Goal: Task Accomplishment & Management: Complete application form

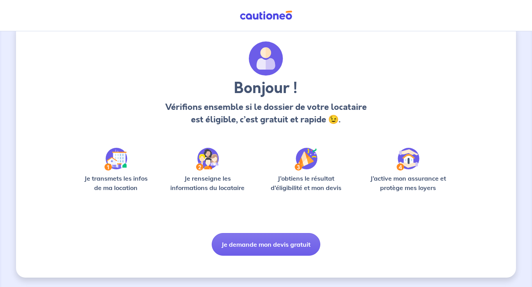
scroll to position [18, 0]
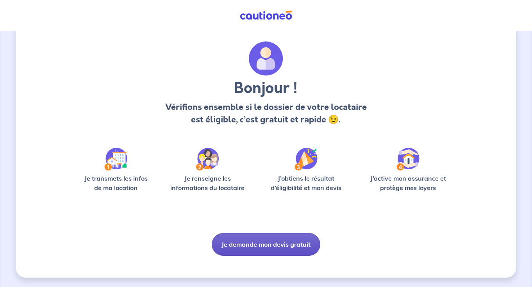
click at [232, 245] on button "Je demande mon devis gratuit" at bounding box center [266, 244] width 109 height 23
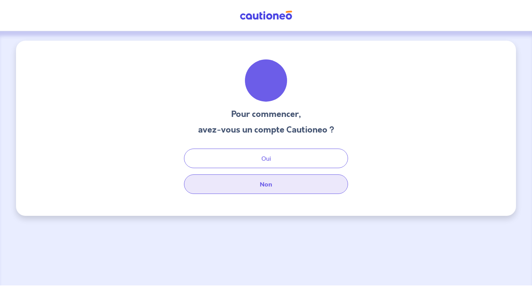
click at [254, 192] on button "Non" at bounding box center [266, 184] width 164 height 20
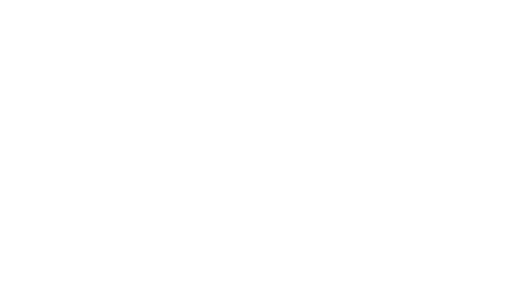
select select "FR"
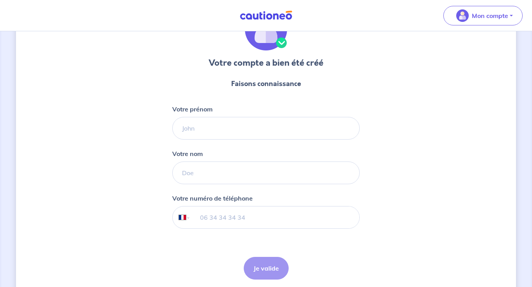
scroll to position [61, 0]
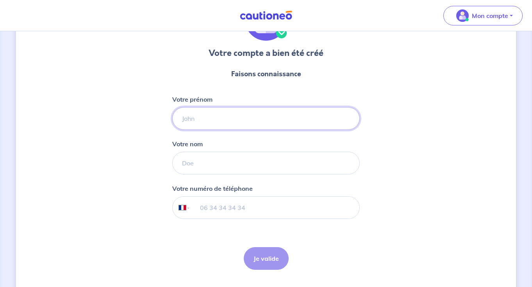
type input "l"
type input "Lonny"
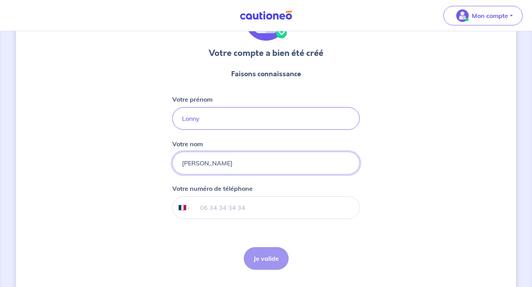
type input "[PERSON_NAME]"
click at [268, 202] on input "tel" at bounding box center [275, 208] width 169 height 22
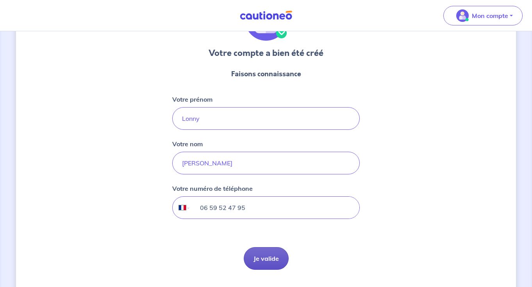
type input "06 59 52 47 95"
click at [270, 261] on button "Je valide" at bounding box center [266, 258] width 45 height 23
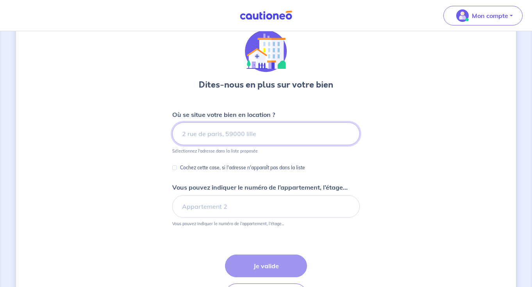
scroll to position [34, 0]
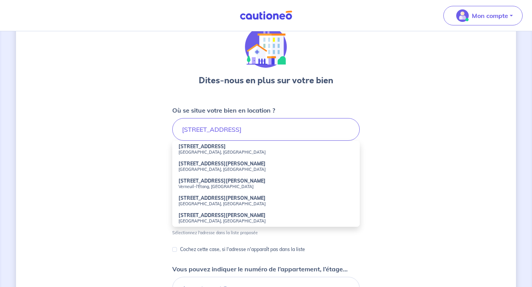
click at [215, 148] on li "[STREET_ADDRESS]" at bounding box center [266, 149] width 188 height 17
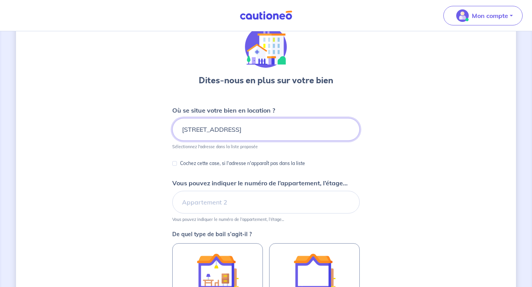
click at [187, 127] on input "[STREET_ADDRESS]" at bounding box center [266, 129] width 188 height 23
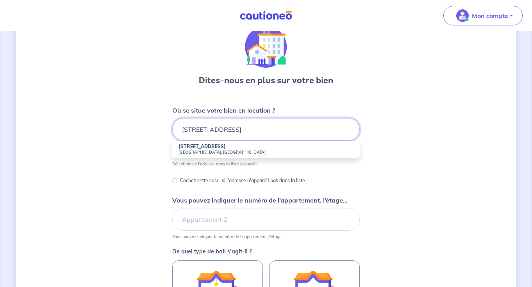
type input "[STREET_ADDRESS]"
click at [187, 152] on small "[GEOGRAPHIC_DATA], [GEOGRAPHIC_DATA]" at bounding box center [266, 151] width 175 height 5
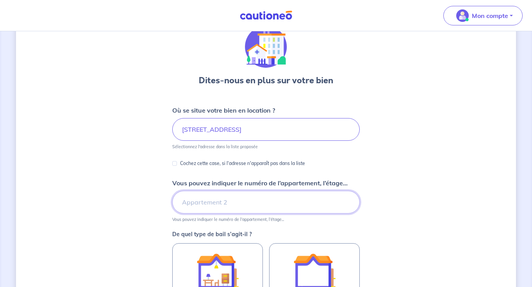
click at [195, 197] on input "Vous pouvez indiquer le numéro de l’appartement, l’étage..." at bounding box center [266, 202] width 188 height 23
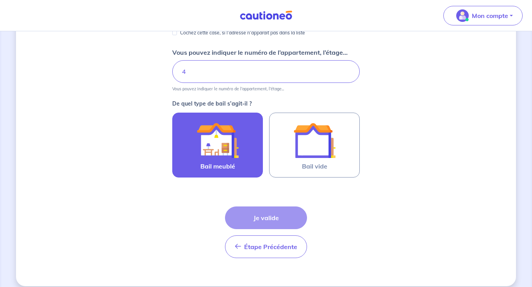
scroll to position [173, 0]
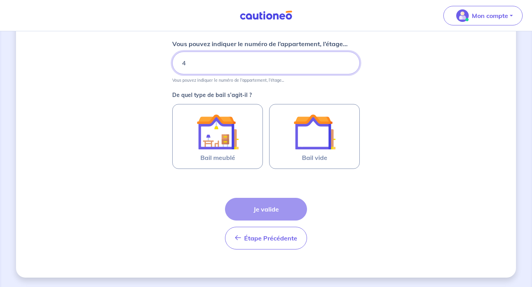
drag, startPoint x: 201, startPoint y: 61, endPoint x: 176, endPoint y: 65, distance: 25.8
click at [176, 65] on input "4" at bounding box center [266, 63] width 188 height 23
click at [180, 61] on input "1er étage" at bounding box center [266, 63] width 188 height 23
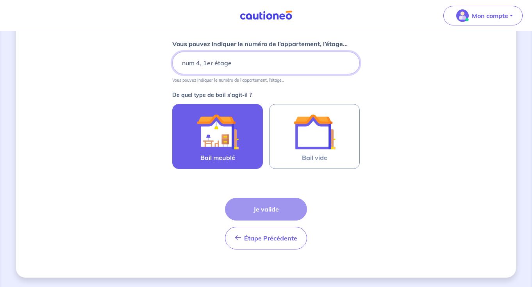
type input "num 4, 1er étage"
click at [230, 113] on img at bounding box center [218, 132] width 42 height 42
click at [0, 0] on input "Bail meublé" at bounding box center [0, 0] width 0 height 0
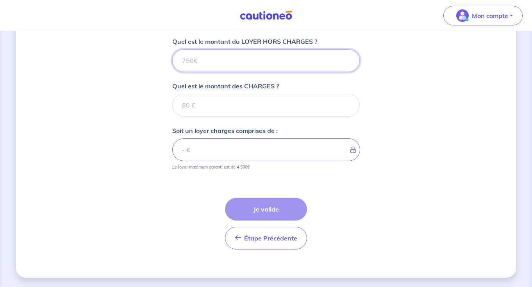
scroll to position [301, 0]
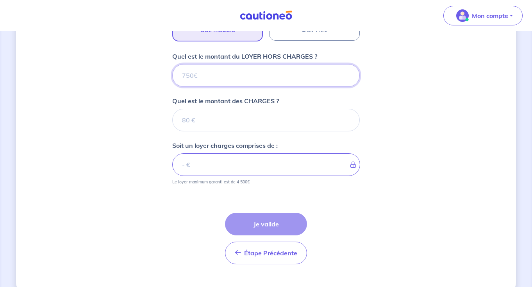
type input "6"
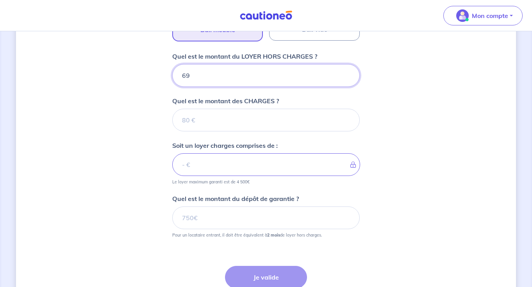
type input "690"
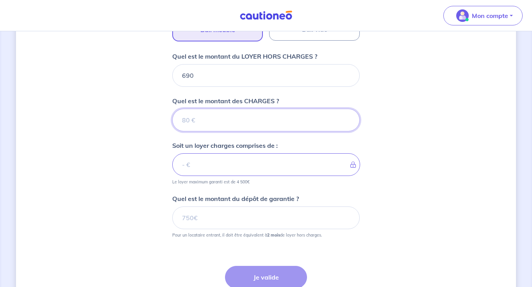
click at [230, 112] on input "Quel est le montant des CHARGES ?" at bounding box center [266, 120] width 188 height 23
type input "8"
type input "698"
type input "80"
type input "770"
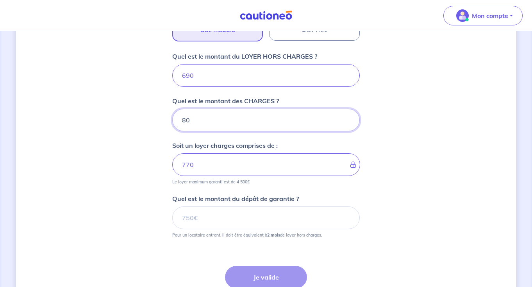
type input "8"
type input "690"
type input "90"
type input "780"
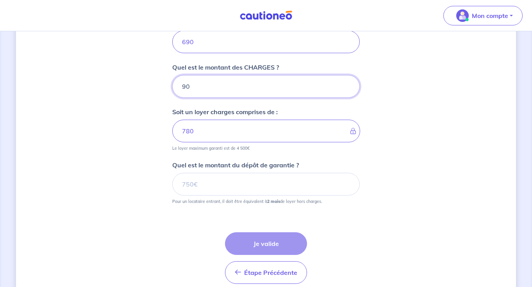
scroll to position [334, 0]
type input "90"
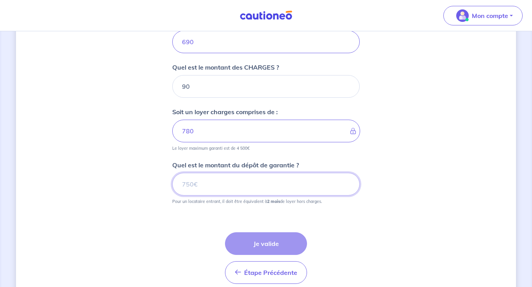
click at [256, 182] on input "Quel est le montant du dépôt de garantie ?" at bounding box center [266, 184] width 188 height 23
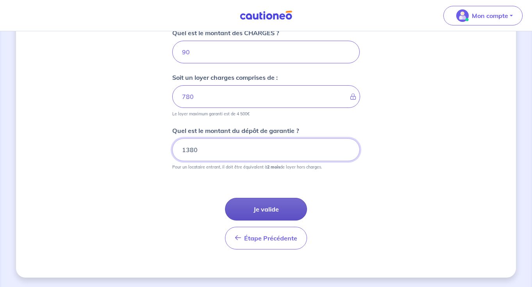
scroll to position [369, 0]
type input "1380"
click at [263, 203] on button "Je valide" at bounding box center [266, 209] width 82 height 23
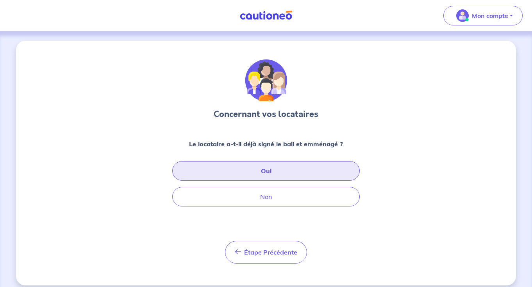
click at [266, 173] on button "Oui" at bounding box center [266, 171] width 188 height 20
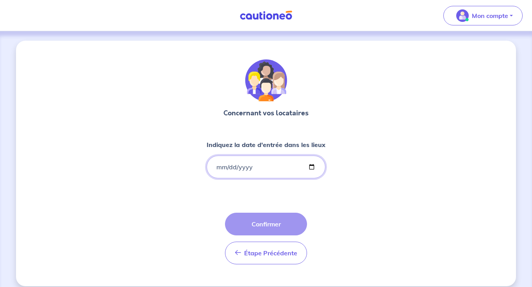
click at [215, 167] on input "Indiquez la date d'entrée dans les lieux" at bounding box center [266, 166] width 119 height 23
type input "[DATE]"
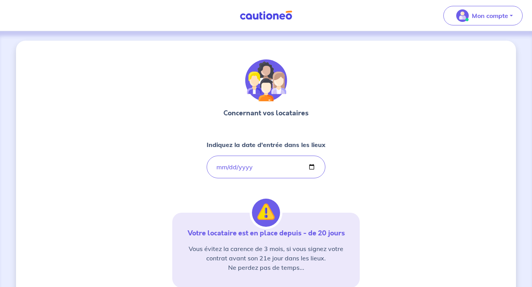
click at [297, 191] on div "Concernant vos locataires Indiquez la date d'entrée dans les lieux [DATE] Votre…" at bounding box center [266, 219] width 188 height 320
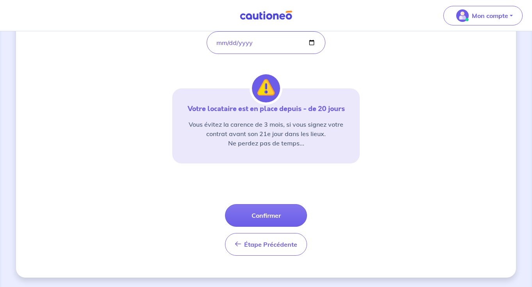
scroll to position [124, 0]
click at [271, 221] on button "Confirmer" at bounding box center [266, 215] width 82 height 23
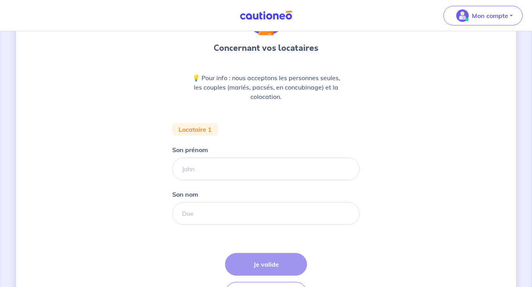
scroll to position [86, 0]
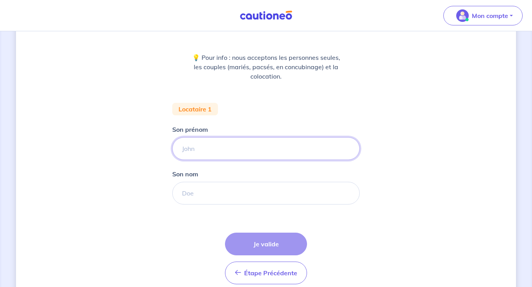
click at [272, 143] on input "Son prénom" at bounding box center [266, 148] width 188 height 23
type input "[PERSON_NAME]"
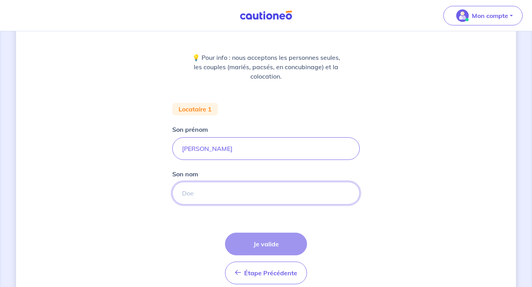
click at [266, 191] on input "Son nom" at bounding box center [266, 193] width 188 height 23
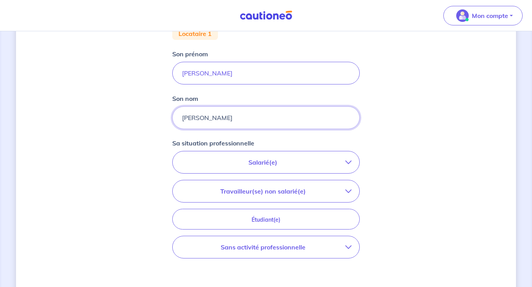
scroll to position [166, 0]
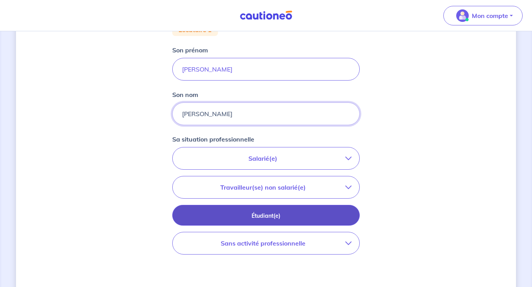
type input "[PERSON_NAME]"
click at [296, 214] on p "Étudiant(e)" at bounding box center [266, 215] width 168 height 9
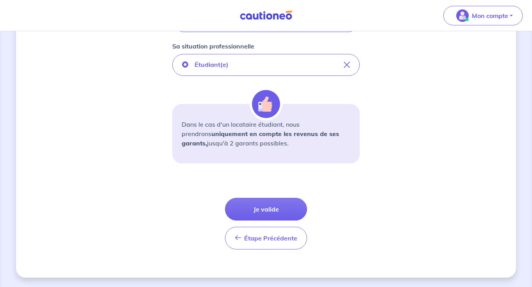
scroll to position [259, 0]
click at [296, 213] on button "Je valide" at bounding box center [266, 209] width 82 height 23
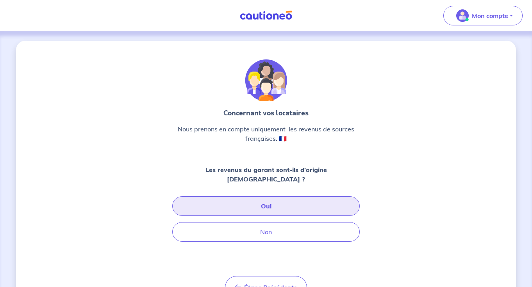
click at [292, 202] on button "Oui" at bounding box center [266, 206] width 188 height 20
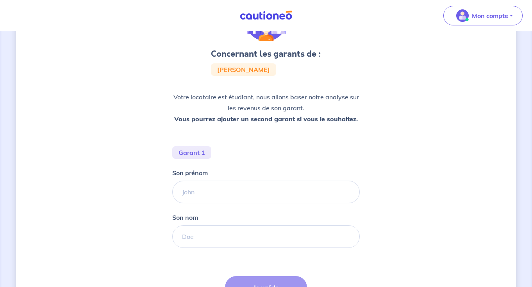
scroll to position [107, 0]
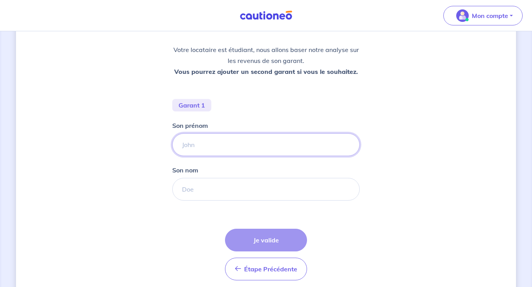
click at [284, 148] on input "Son prénom" at bounding box center [266, 144] width 188 height 23
type input "[PERSON_NAME]"
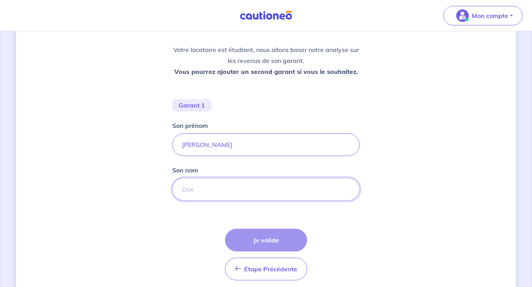
click at [261, 190] on input "Son nom" at bounding box center [266, 189] width 188 height 23
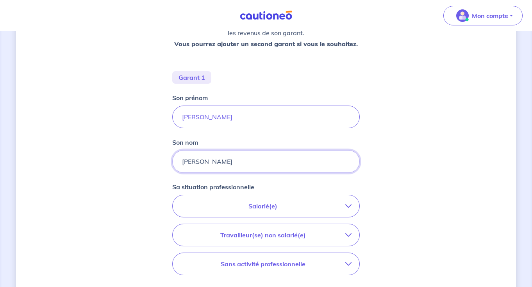
scroll to position [160, 0]
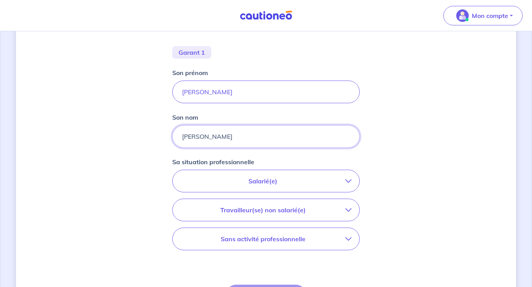
type input "[PERSON_NAME]"
click at [248, 189] on button "Salarié(e)" at bounding box center [266, 181] width 187 height 22
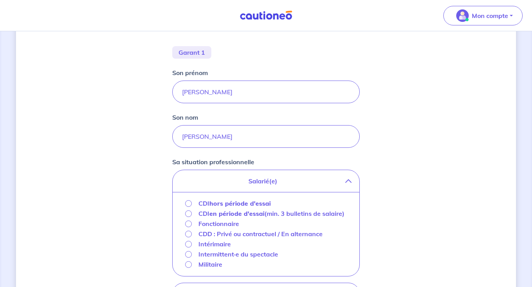
click at [248, 204] on strong "hors période d'essai" at bounding box center [239, 203] width 61 height 8
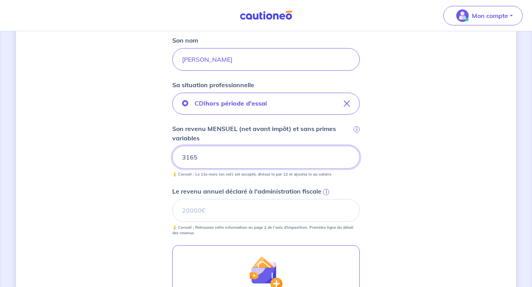
scroll to position [239, 0]
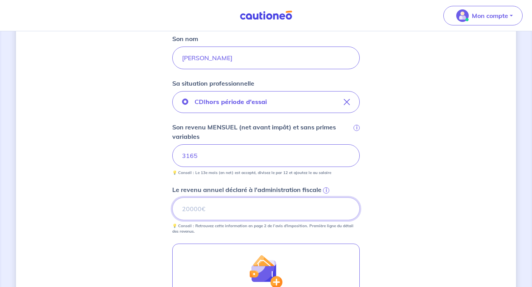
click at [277, 215] on input "Le revenu annuel déclaré à l'administration fiscale i" at bounding box center [266, 208] width 188 height 23
type input "53360"
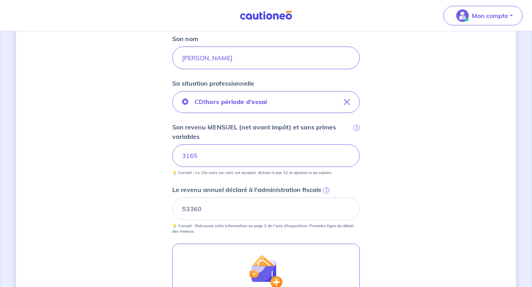
click at [385, 205] on div "Concernant les garants de : [PERSON_NAME] locataire est étudiant, nous allons b…" at bounding box center [266, 115] width 500 height 627
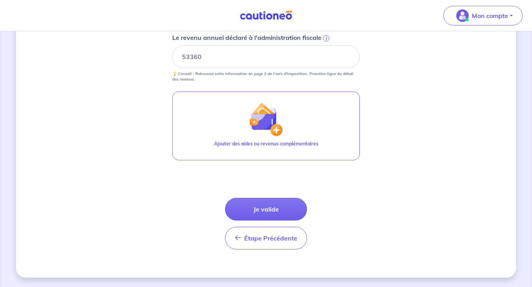
scroll to position [391, 0]
click at [296, 213] on button "Je valide" at bounding box center [266, 209] width 82 height 23
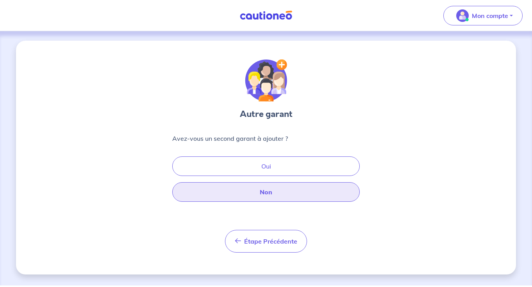
click at [291, 193] on button "Non" at bounding box center [266, 192] width 188 height 20
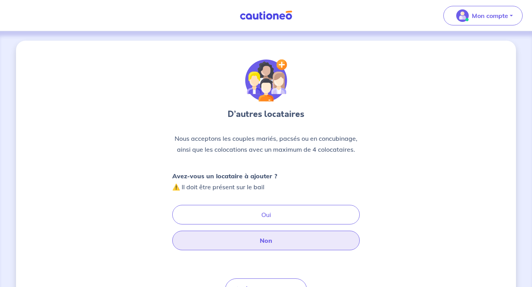
click at [286, 238] on button "Non" at bounding box center [266, 240] width 188 height 20
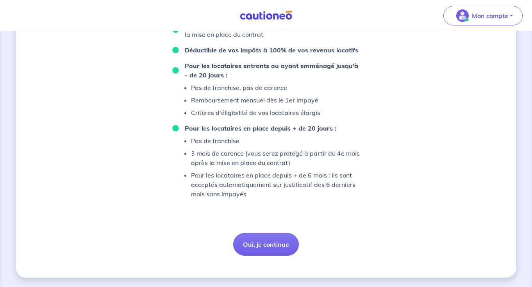
scroll to position [597, 0]
click at [289, 244] on button "Oui, je continue" at bounding box center [266, 244] width 66 height 23
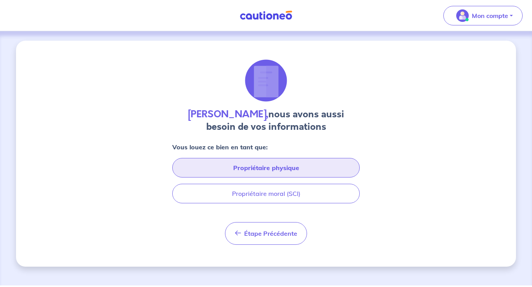
click at [279, 172] on button "Propriétaire physique" at bounding box center [266, 168] width 188 height 20
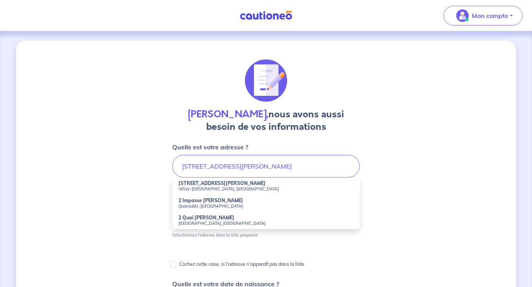
click at [214, 188] on small "Vélizy-[GEOGRAPHIC_DATA], [GEOGRAPHIC_DATA]" at bounding box center [266, 188] width 175 height 5
type input "[STREET_ADDRESS][PERSON_NAME]"
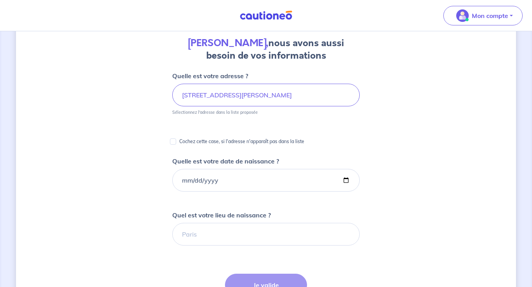
scroll to position [77, 0]
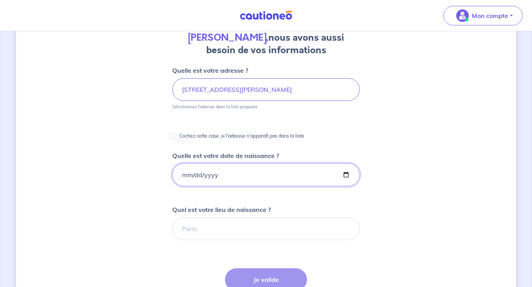
click at [184, 171] on input "Quelle est votre date de naissance ?" at bounding box center [266, 174] width 188 height 23
click at [205, 172] on input "Quelle est votre date de naissance ?" at bounding box center [266, 174] width 188 height 23
click at [272, 187] on form "Quelle est votre adresse ? [STREET_ADDRESS][PERSON_NAME] Sélectionnez l'adresse…" at bounding box center [266, 257] width 188 height 382
click at [195, 177] on input "Quelle est votre date de naissance ?" at bounding box center [266, 174] width 188 height 23
type input "[DATE]"
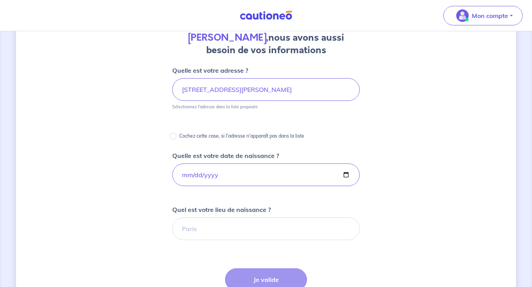
click at [268, 195] on form "Quelle est votre adresse ? [STREET_ADDRESS][PERSON_NAME] Sélectionnez l'adresse…" at bounding box center [266, 257] width 188 height 382
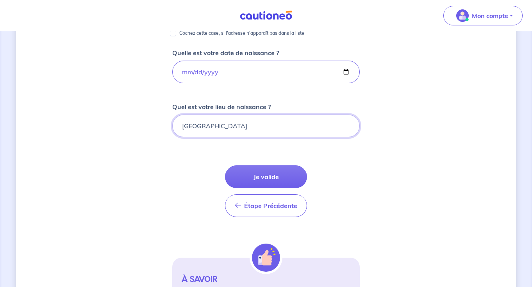
scroll to position [208, 0]
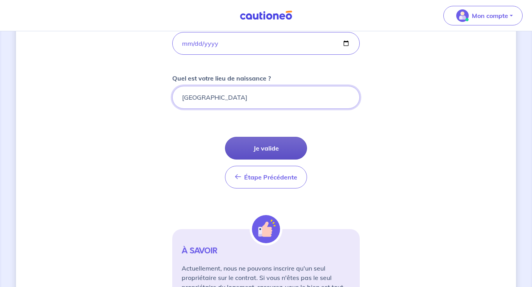
type input "[GEOGRAPHIC_DATA]"
click at [279, 154] on button "Je valide" at bounding box center [266, 148] width 82 height 23
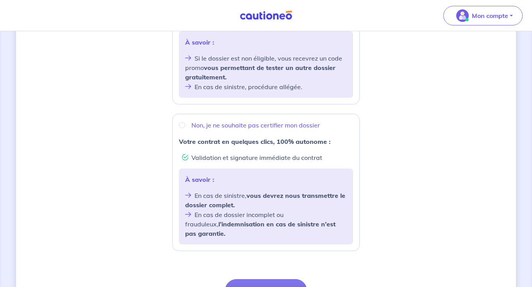
scroll to position [269, 0]
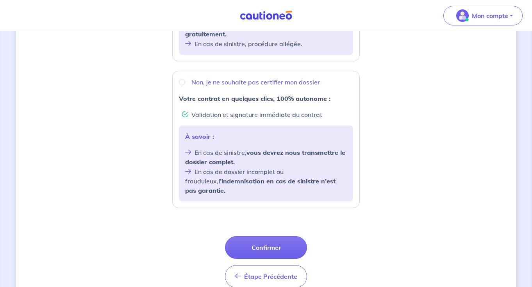
click at [185, 77] on div "Non, je ne souhaite pas certifier mon dossier" at bounding box center [266, 81] width 174 height 9
radio input "true"
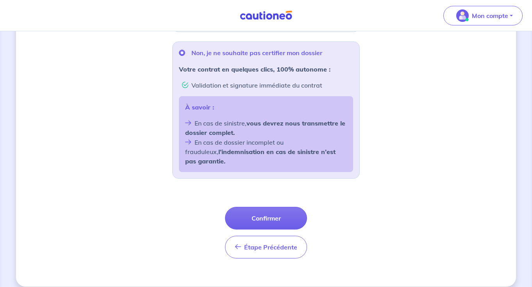
scroll to position [298, 0]
click at [259, 207] on button "Confirmer" at bounding box center [266, 218] width 82 height 23
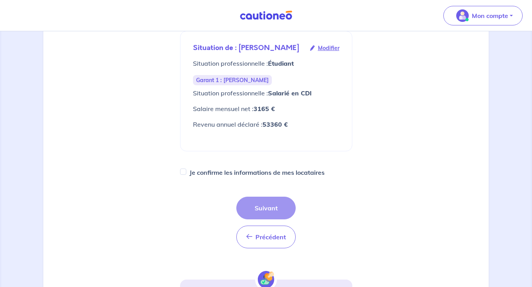
scroll to position [138, 0]
click at [184, 169] on input "Je confirme les informations de mes locataires" at bounding box center [183, 172] width 6 height 6
checkbox input "true"
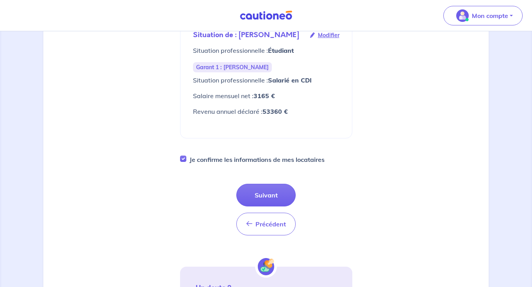
scroll to position [148, 0]
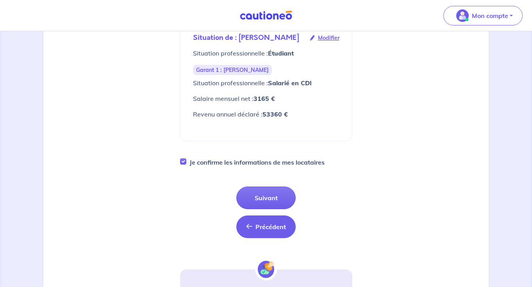
click at [259, 237] on button "Précédent Précédent" at bounding box center [265, 226] width 59 height 23
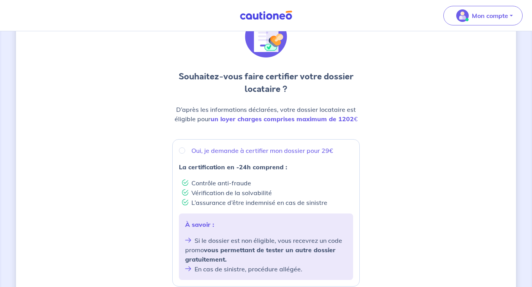
scroll to position [140, 0]
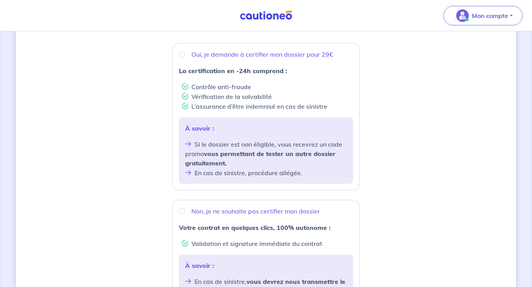
click at [182, 57] on div "Oui, je demande à certifier mon dossier pour 29€" at bounding box center [266, 54] width 174 height 9
radio input "true"
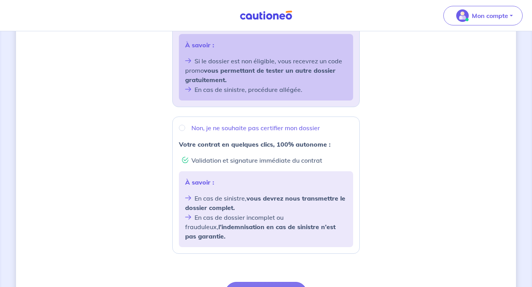
scroll to position [234, 0]
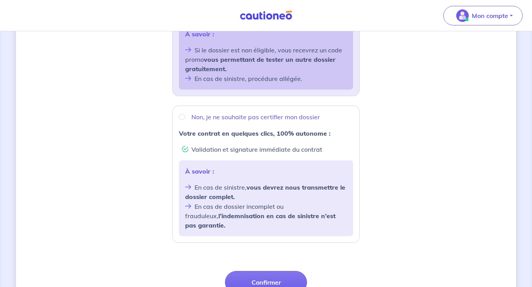
click at [182, 119] on input "Non, je ne souhaite pas certifier mon dossier" at bounding box center [182, 117] width 6 height 6
radio input "true"
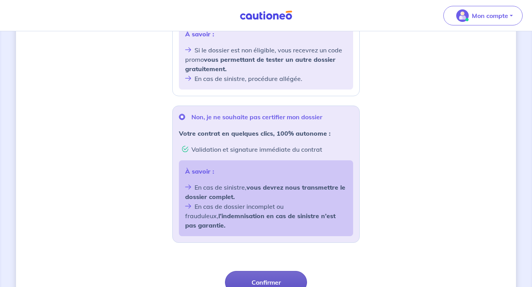
click at [247, 271] on button "Confirmer" at bounding box center [266, 282] width 82 height 23
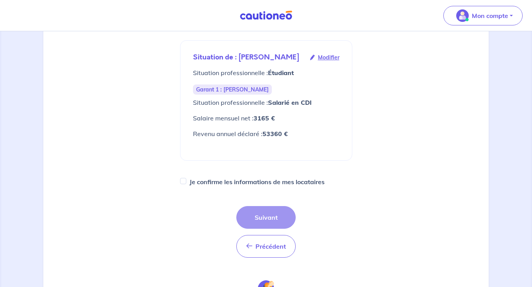
scroll to position [161, 0]
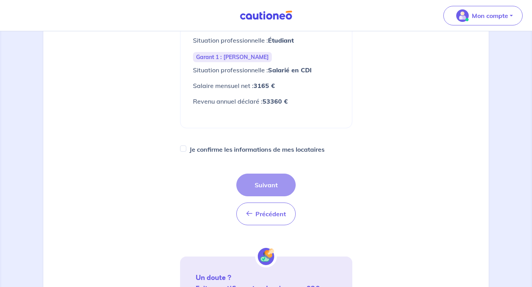
click at [182, 150] on input "Je confirme les informations de mes locataires" at bounding box center [183, 148] width 6 height 6
checkbox input "true"
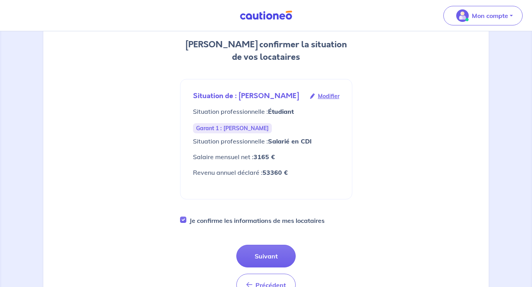
scroll to position [96, 0]
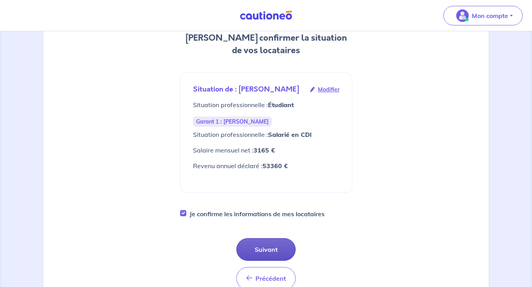
click at [257, 248] on button "Suivant" at bounding box center [265, 249] width 59 height 23
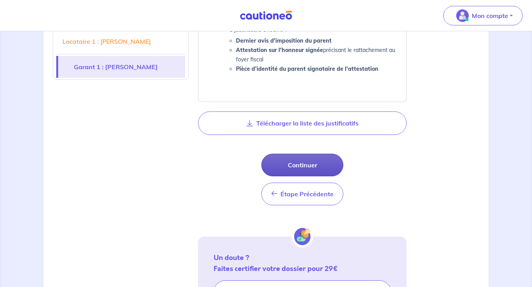
scroll to position [609, 0]
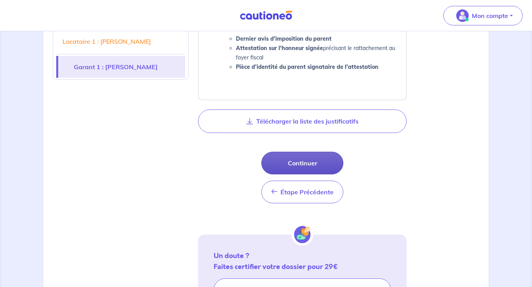
click at [281, 161] on button "Continuer" at bounding box center [302, 163] width 82 height 23
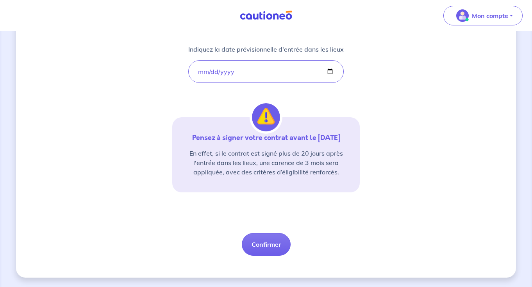
scroll to position [141, 0]
click at [272, 242] on button "Confirmer" at bounding box center [266, 244] width 49 height 23
select select "FR"
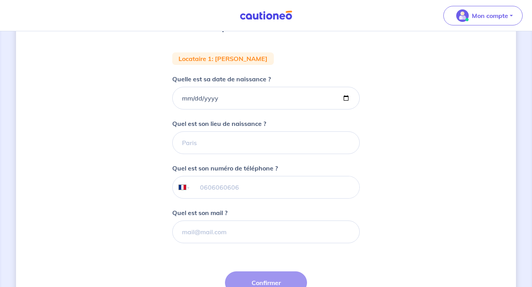
scroll to position [138, 0]
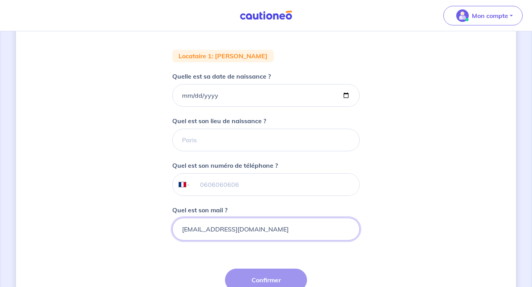
type input "[EMAIL_ADDRESS][DOMAIN_NAME]"
click at [403, 197] on div "2 3 4 Informations locataire Informations bail Informations paiement Signature …" at bounding box center [266, 125] width 500 height 445
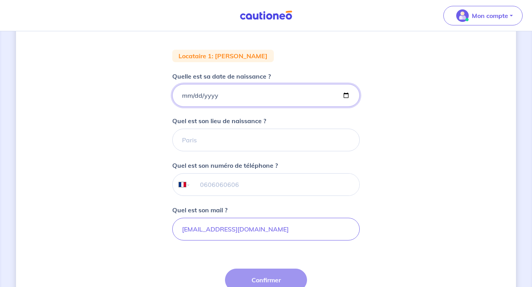
click at [182, 93] on input "Quelle est sa date de naissance ?" at bounding box center [266, 95] width 188 height 23
click at [195, 96] on input "Quelle est sa date de naissance ?" at bounding box center [266, 95] width 188 height 23
click at [213, 96] on input "Quelle est sa date de naissance ?" at bounding box center [266, 95] width 188 height 23
type input "[DATE]"
click at [246, 99] on input "[DATE]" at bounding box center [266, 95] width 188 height 23
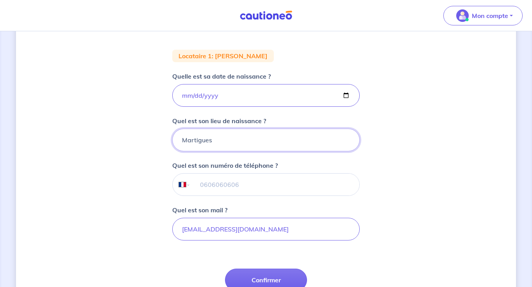
type input "Martigues"
click at [234, 183] on input "tel" at bounding box center [275, 184] width 169 height 22
click at [215, 184] on input "tel" at bounding box center [275, 184] width 169 height 22
click at [412, 138] on div "2 3 4 Informations locataire Informations bail Informations paiement Signature …" at bounding box center [266, 125] width 500 height 445
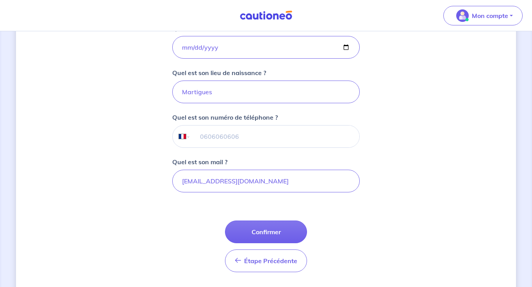
scroll to position [209, 0]
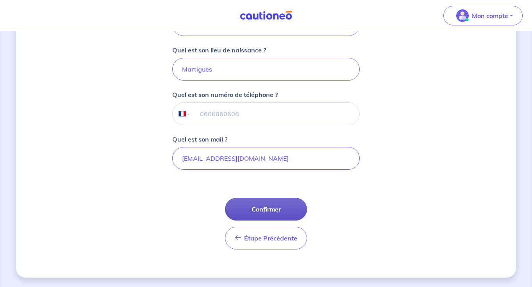
click at [297, 203] on button "Confirmer" at bounding box center [266, 209] width 82 height 23
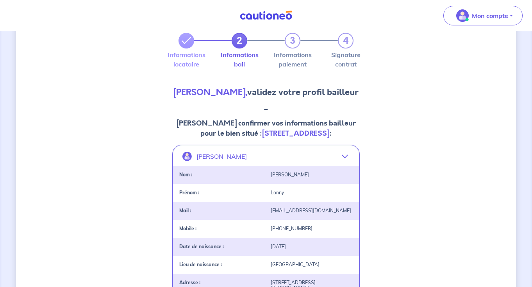
scroll to position [38, 0]
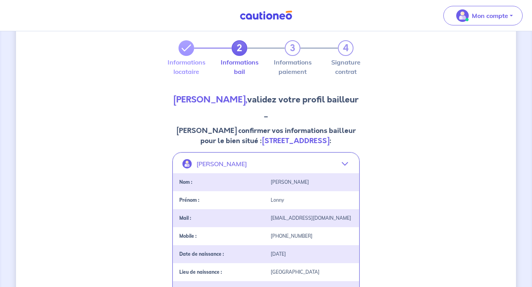
click at [329, 168] on button "[PERSON_NAME]" at bounding box center [266, 163] width 186 height 19
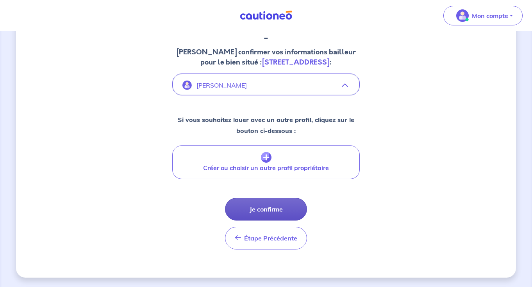
scroll to position [116, 0]
click at [274, 205] on button "Je confirme" at bounding box center [266, 209] width 82 height 23
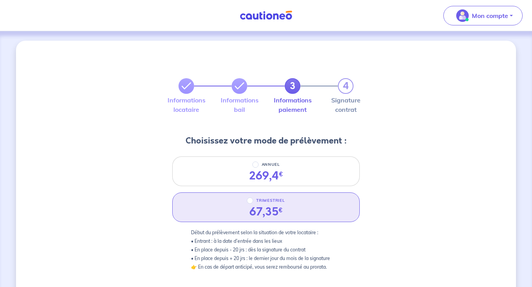
click at [253, 201] on input "TRIMESTRIEL" at bounding box center [250, 200] width 6 height 6
radio input "true"
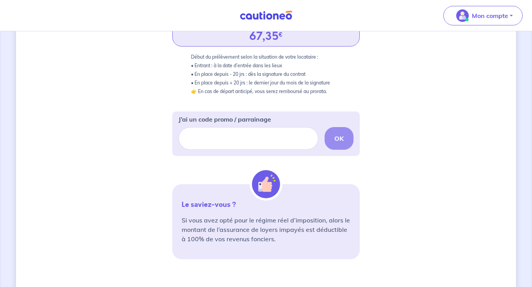
scroll to position [175, 0]
click at [256, 141] on input "J’ai un code promo / parrainage" at bounding box center [249, 138] width 140 height 23
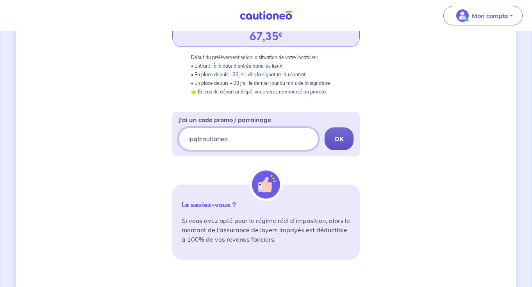
type input "lpgicautioneo"
click at [343, 134] on p "OK" at bounding box center [338, 138] width 9 height 9
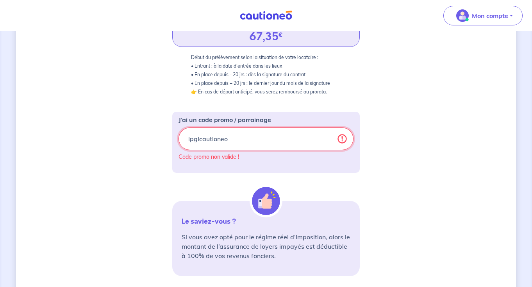
drag, startPoint x: 255, startPoint y: 141, endPoint x: 178, endPoint y: 139, distance: 77.8
click at [178, 139] on div "J’ai un code promo / parrainage lpgicautioneo Code promo non valide !" at bounding box center [266, 142] width 188 height 61
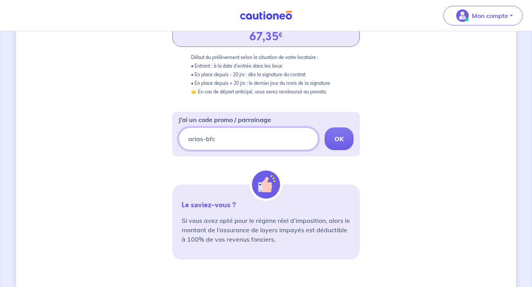
click at [192, 139] on input "arias-bfc" at bounding box center [249, 138] width 140 height 23
type input "srias-bfc"
click at [347, 143] on button "OK" at bounding box center [339, 138] width 29 height 23
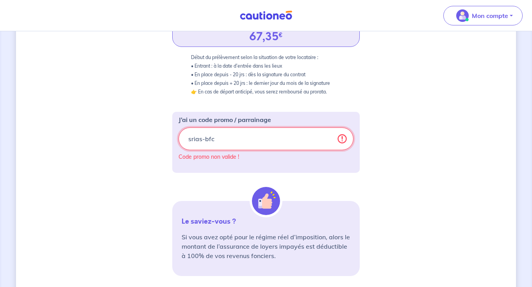
drag, startPoint x: 265, startPoint y: 141, endPoint x: 181, endPoint y: 137, distance: 84.1
click at [181, 137] on input "srias-bfc" at bounding box center [266, 138] width 175 height 23
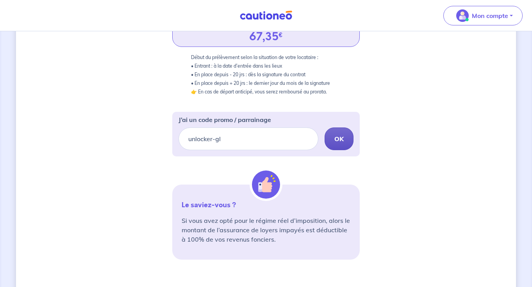
click at [343, 141] on strong "OK" at bounding box center [338, 139] width 9 height 8
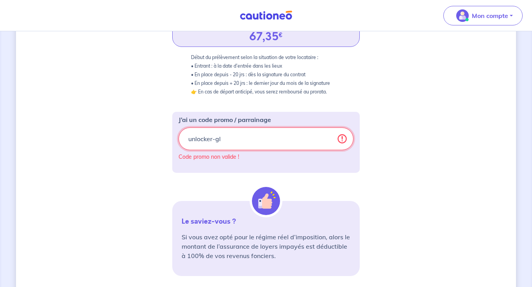
drag, startPoint x: 221, startPoint y: 139, endPoint x: 178, endPoint y: 139, distance: 42.6
click at [178, 139] on div "J’ai un code promo / parrainage unlocker-gl Code promo non valide !" at bounding box center [266, 142] width 188 height 61
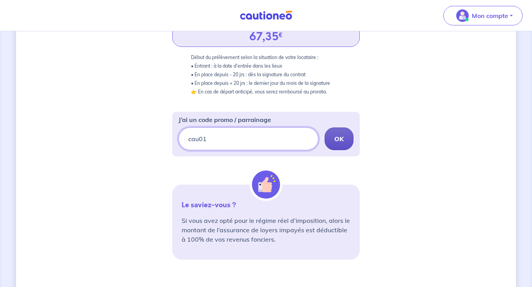
type input "cau01"
click at [334, 135] on button "OK" at bounding box center [339, 138] width 29 height 23
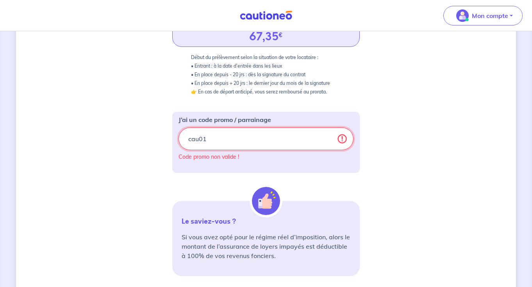
drag, startPoint x: 263, startPoint y: 141, endPoint x: 184, endPoint y: 141, distance: 78.5
click at [184, 141] on input "cau01" at bounding box center [266, 138] width 175 height 23
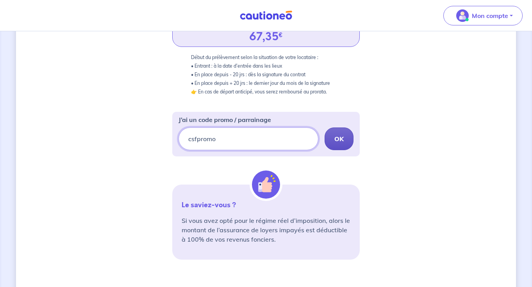
type input "csfpromo"
click at [342, 134] on p "OK" at bounding box center [338, 138] width 9 height 9
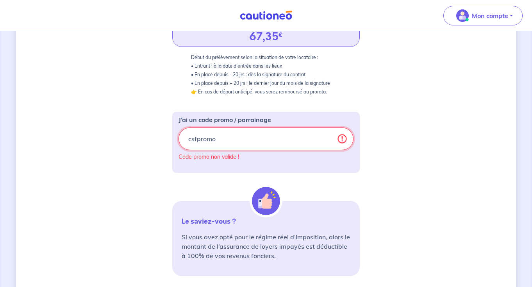
drag, startPoint x: 239, startPoint y: 139, endPoint x: 177, endPoint y: 135, distance: 63.0
click at [177, 137] on div "J’ai un code promo / parrainage csfpromo Code promo non valide !" at bounding box center [266, 142] width 188 height 61
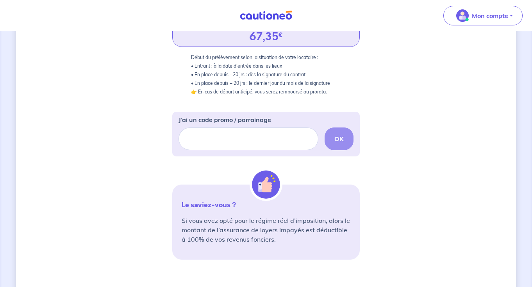
click at [404, 130] on div "3 4 Informations locataire Informations bail Informations paiement Signature co…" at bounding box center [266, 120] width 500 height 508
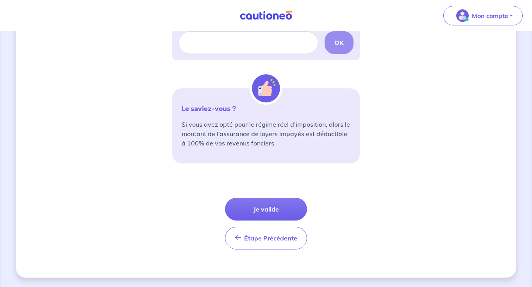
scroll to position [271, 0]
click at [275, 204] on button "Je valide" at bounding box center [266, 209] width 82 height 23
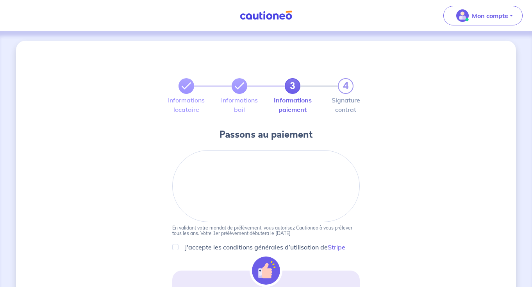
scroll to position [8, 0]
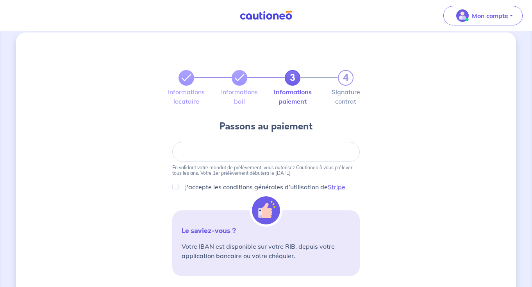
click at [172, 187] on input "J'accepte les conditions générales d’utilisation de Stripe" at bounding box center [175, 187] width 6 height 6
checkbox input "true"
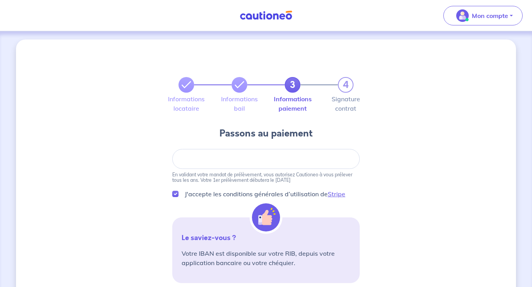
scroll to position [0, 0]
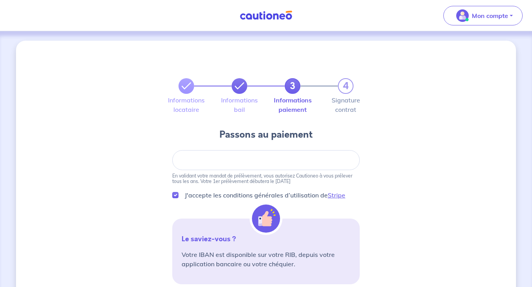
click at [241, 89] on icon at bounding box center [239, 85] width 9 height 9
click at [245, 86] on link at bounding box center [240, 86] width 16 height 16
click at [293, 93] on link "3" at bounding box center [293, 86] width 16 height 16
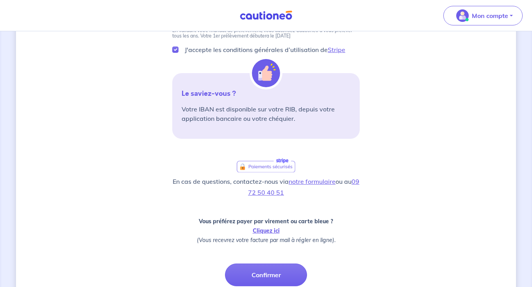
scroll to position [102, 0]
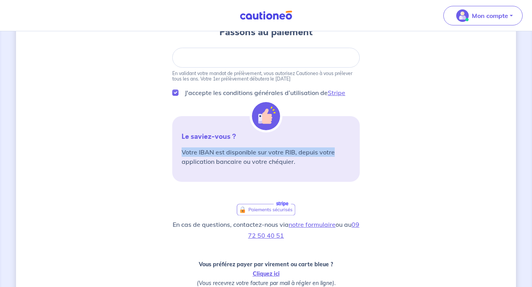
click at [373, 147] on div "3 4 Informations locataire Informations bail Informations paiement Signature co…" at bounding box center [266, 162] width 500 height 448
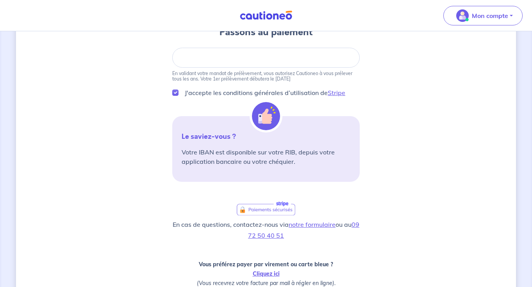
click at [379, 99] on div "3 4 Informations locataire Informations bail Informations paiement Signature co…" at bounding box center [266, 162] width 500 height 448
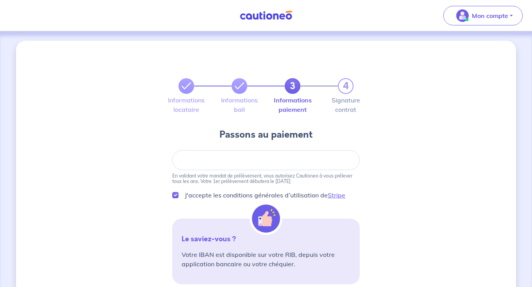
scroll to position [0, 0]
click at [204, 156] on div at bounding box center [266, 160] width 188 height 20
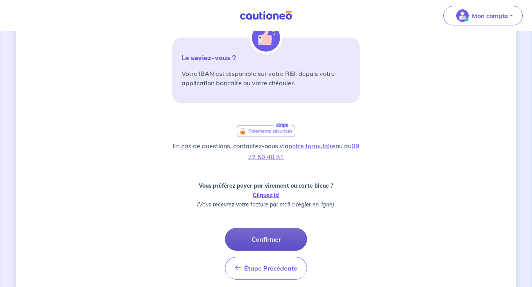
scroll to position [184, 0]
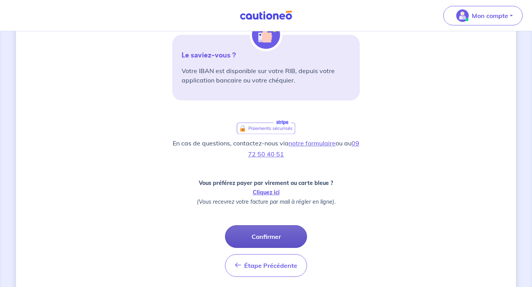
click at [269, 239] on button "Confirmer" at bounding box center [266, 236] width 82 height 23
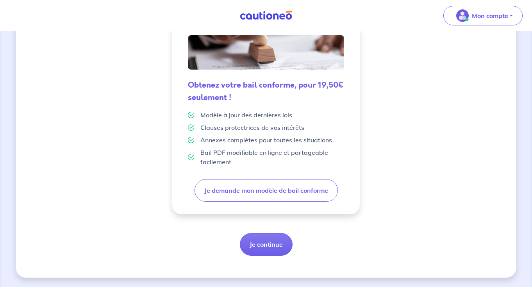
scroll to position [205, 0]
click at [263, 246] on button "Je continue" at bounding box center [266, 244] width 53 height 23
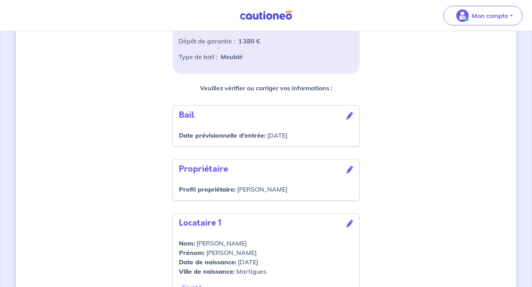
scroll to position [189, 0]
click at [349, 173] on h3 "Propriétaire" at bounding box center [266, 168] width 174 height 13
click at [349, 170] on icon at bounding box center [350, 169] width 7 height 8
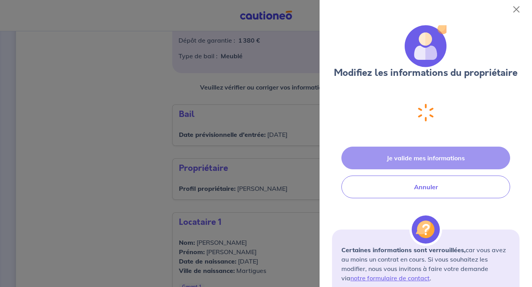
select select "FR"
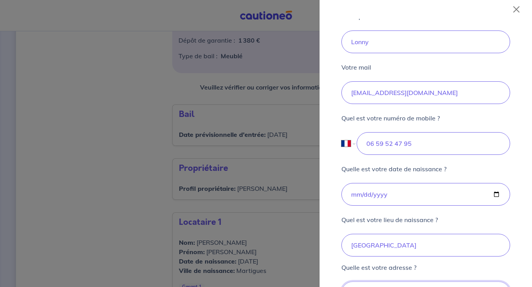
scroll to position [288, 0]
click at [516, 10] on button "Close" at bounding box center [516, 9] width 13 height 13
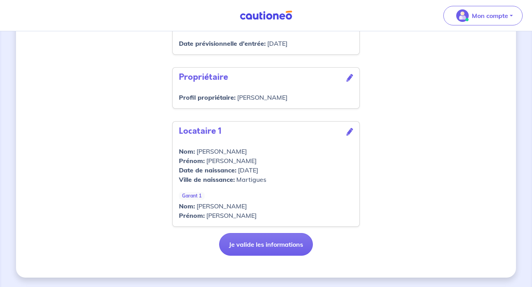
scroll to position [280, 0]
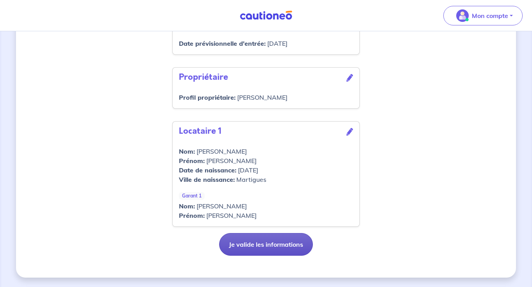
click at [268, 248] on button "Je valide les informations" at bounding box center [266, 244] width 94 height 23
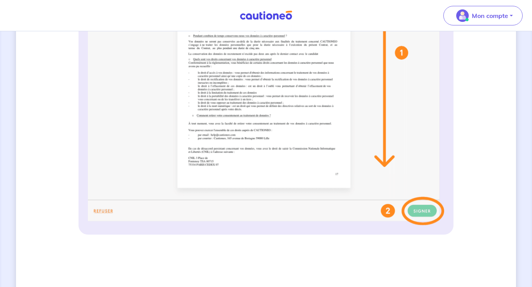
scroll to position [284, 0]
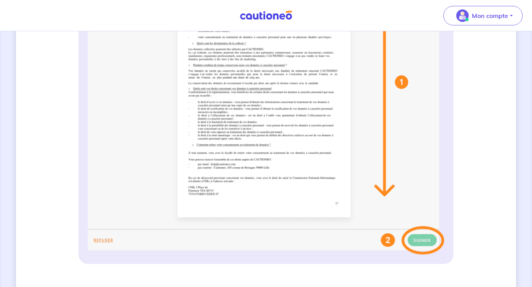
click at [382, 197] on img at bounding box center [266, 99] width 356 height 310
click at [383, 193] on img at bounding box center [266, 99] width 356 height 310
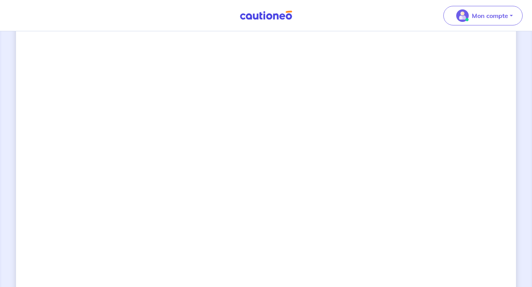
scroll to position [575, 0]
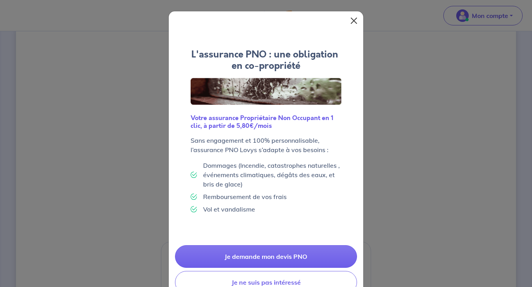
click at [352, 22] on button "Close" at bounding box center [354, 20] width 13 height 13
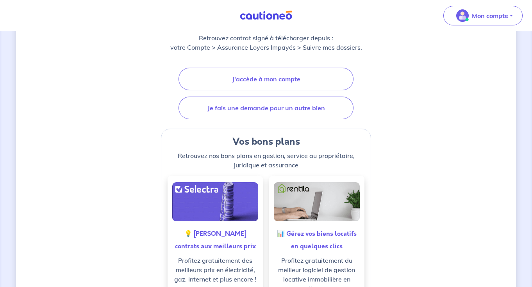
scroll to position [121, 0]
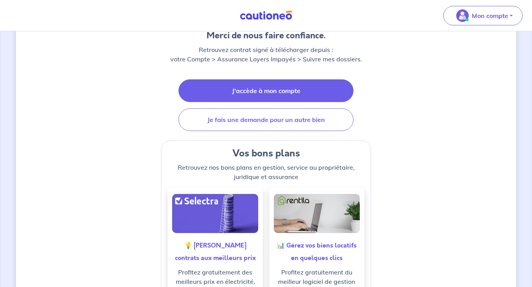
click at [308, 94] on link "J'accède à mon compte" at bounding box center [266, 90] width 175 height 23
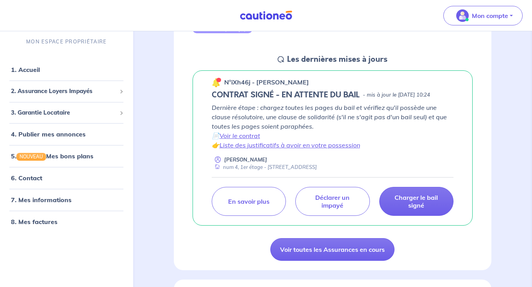
scroll to position [60, 0]
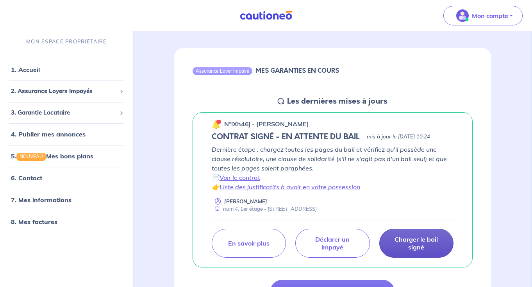
click at [396, 246] on p "Charger le bail signé" at bounding box center [416, 243] width 55 height 16
click at [411, 251] on p "Charger le bail signé" at bounding box center [416, 243] width 55 height 16
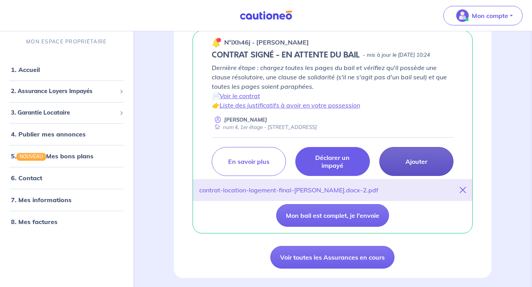
scroll to position [141, 0]
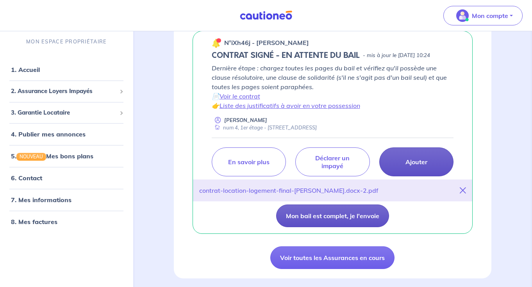
click at [321, 227] on button "Mon bail est complet, je l'envoie" at bounding box center [332, 215] width 113 height 23
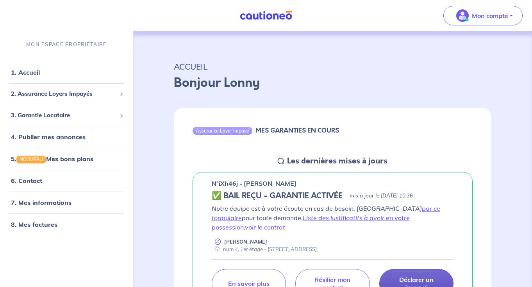
scroll to position [0, 0]
click at [281, 68] on p "ACCUEIL" at bounding box center [333, 66] width 318 height 14
click at [290, 60] on p "ACCUEIL" at bounding box center [333, 66] width 318 height 14
click at [470, 22] on button "Mon compte" at bounding box center [482, 16] width 79 height 20
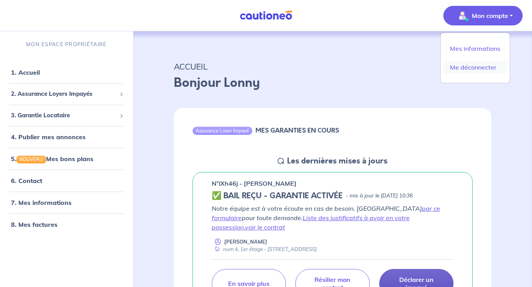
click at [466, 71] on link "Me déconnecter" at bounding box center [475, 67] width 63 height 13
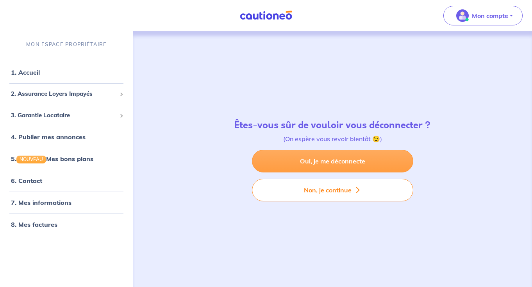
click at [390, 162] on link "Oui, je me déconnecte" at bounding box center [332, 161] width 161 height 23
